Goal: Transaction & Acquisition: Purchase product/service

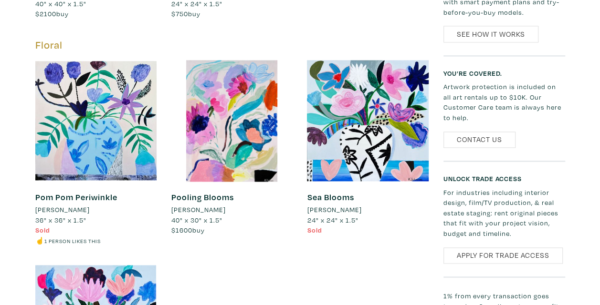
scroll to position [632, 0]
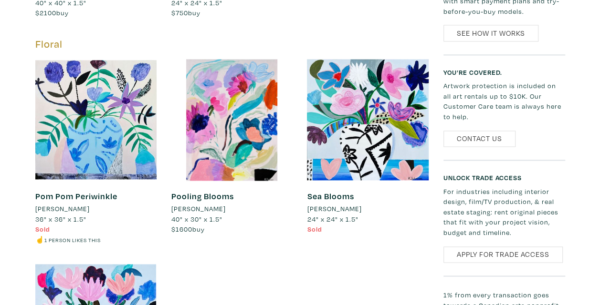
click at [250, 66] on div at bounding box center [232, 120] width 122 height 122
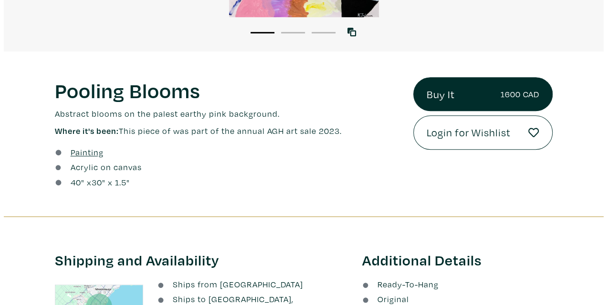
scroll to position [266, 0]
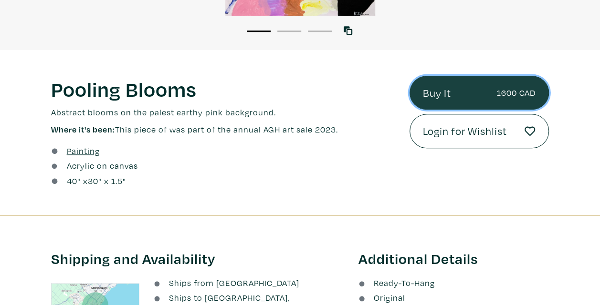
click at [436, 96] on link "Buy It 1600 CAD" at bounding box center [478, 93] width 139 height 34
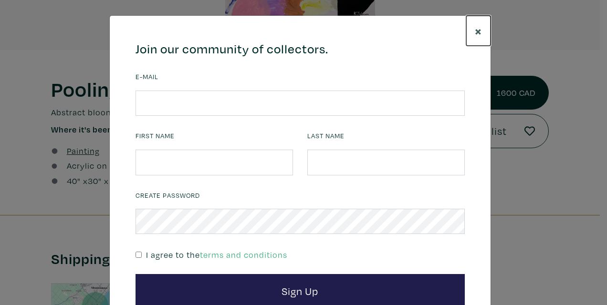
click at [475, 30] on span "×" at bounding box center [478, 30] width 7 height 17
